Goal: Task Accomplishment & Management: Use online tool/utility

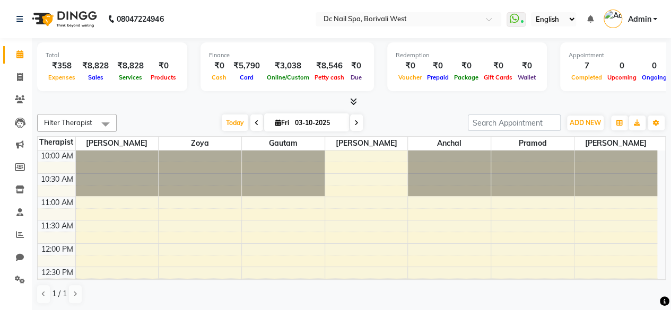
scroll to position [276, 0]
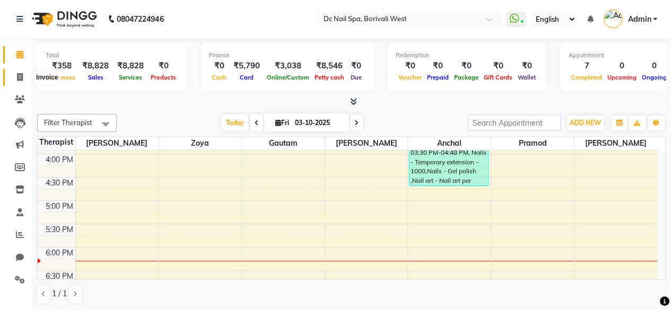
click at [18, 82] on span at bounding box center [20, 78] width 19 height 12
select select "8056"
select select "service"
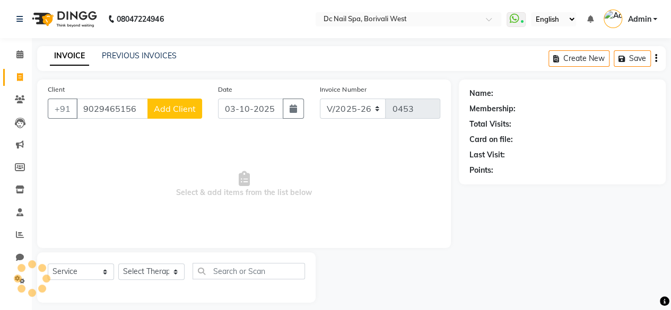
type input "9029465156"
click at [180, 107] on span "Add Client" at bounding box center [175, 108] width 42 height 11
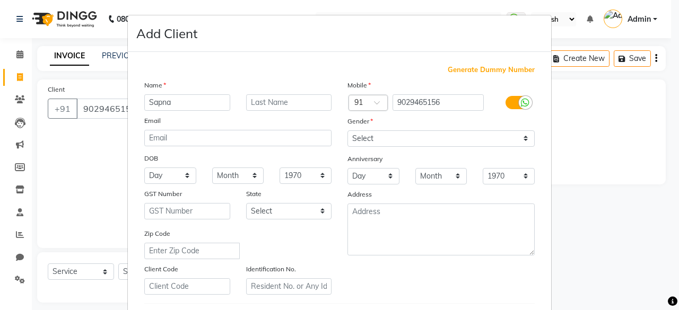
type input "Sapna"
type input "p"
type input "[PERSON_NAME]"
click at [401, 147] on div "Mobile Country Code × 91 9029465156 Gender Select [DEMOGRAPHIC_DATA] [DEMOGRAPH…" at bounding box center [440, 187] width 203 height 215
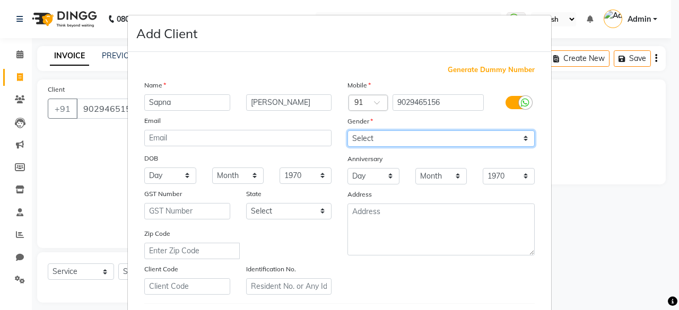
drag, startPoint x: 404, startPoint y: 136, endPoint x: 392, endPoint y: 183, distance: 48.2
click at [392, 183] on div "Mobile Country Code × 91 9029465156 Gender Select [DEMOGRAPHIC_DATA] [DEMOGRAPH…" at bounding box center [440, 187] width 203 height 215
select select "[DEMOGRAPHIC_DATA]"
click at [347, 130] on select "Select [DEMOGRAPHIC_DATA] [DEMOGRAPHIC_DATA] Other Prefer Not To Say" at bounding box center [440, 138] width 187 height 16
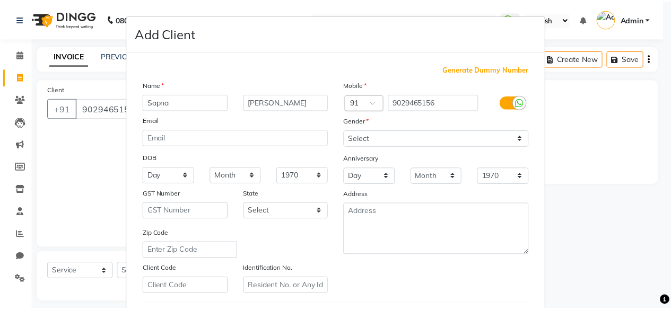
scroll to position [177, 0]
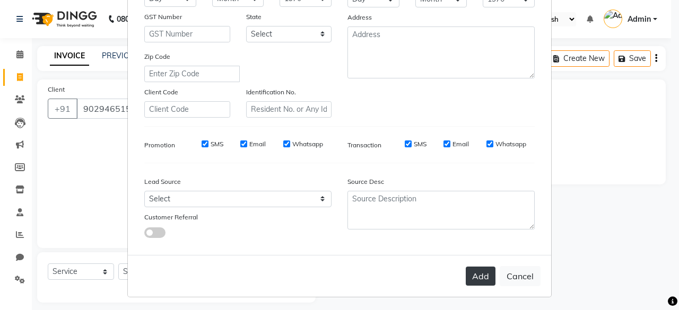
click at [484, 271] on button "Add" at bounding box center [481, 276] width 30 height 19
select select
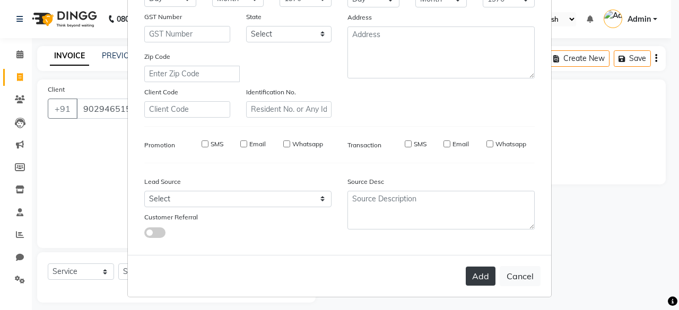
select select
checkbox input "false"
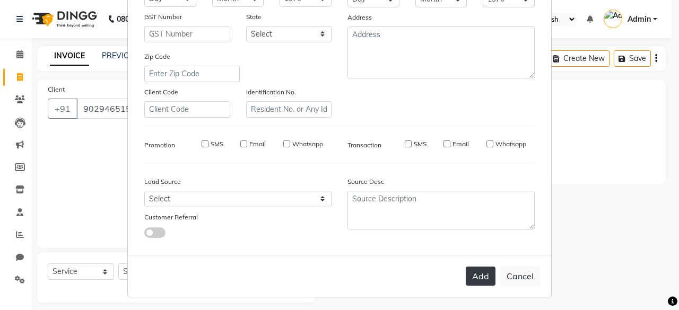
checkbox input "false"
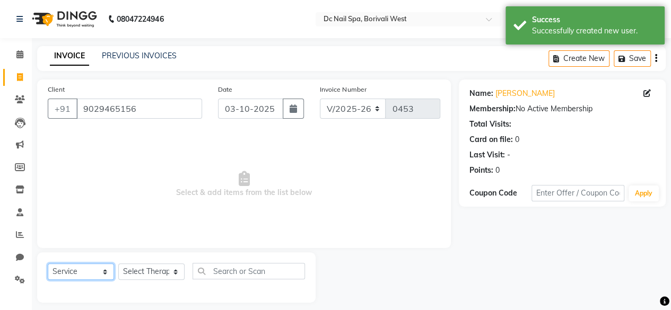
click at [76, 277] on select "Select Service Product Membership Package Voucher Prepaid Gift Card" at bounding box center [81, 272] width 66 height 16
select select "product"
click at [48, 264] on select "Select Service Product Membership Package Voucher Prepaid Gift Card" at bounding box center [81, 272] width 66 height 16
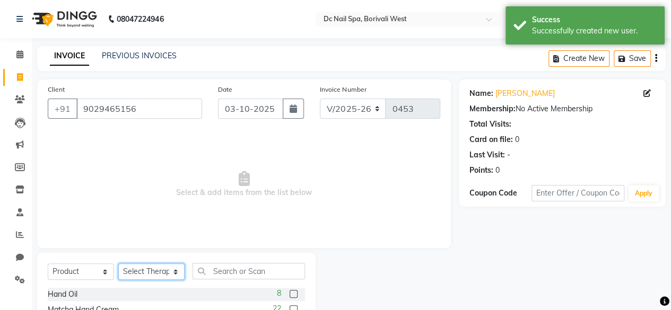
click at [143, 267] on select "Select Therapist [PERSON_NAME] [PERSON_NAME] [PERSON_NAME] [PERSON_NAME] Staff …" at bounding box center [151, 272] width 66 height 16
select select "87976"
click at [118, 264] on select "Select Therapist [PERSON_NAME] [PERSON_NAME] [PERSON_NAME] [PERSON_NAME] Staff …" at bounding box center [151, 272] width 66 height 16
click at [247, 270] on input "text" at bounding box center [249, 271] width 112 height 16
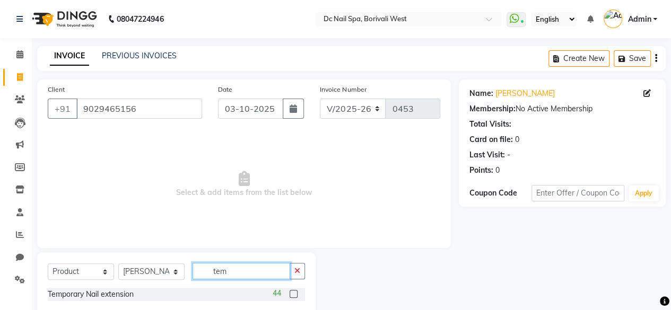
type input "tem"
click at [291, 297] on label at bounding box center [294, 294] width 8 height 8
click at [291, 297] on input "checkbox" at bounding box center [293, 294] width 7 height 7
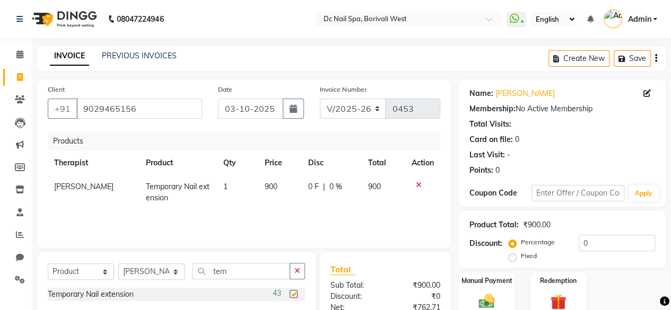
checkbox input "false"
click at [278, 180] on td "900" at bounding box center [279, 192] width 43 height 35
select select "87976"
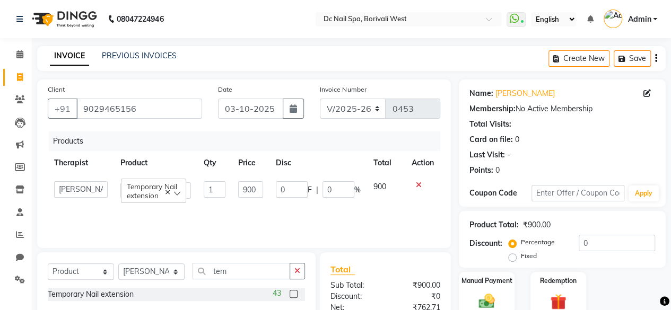
click at [278, 180] on td "0 F | 0 %" at bounding box center [318, 190] width 98 height 30
click at [258, 187] on input "900" at bounding box center [250, 189] width 25 height 16
type input "9"
type input "2300"
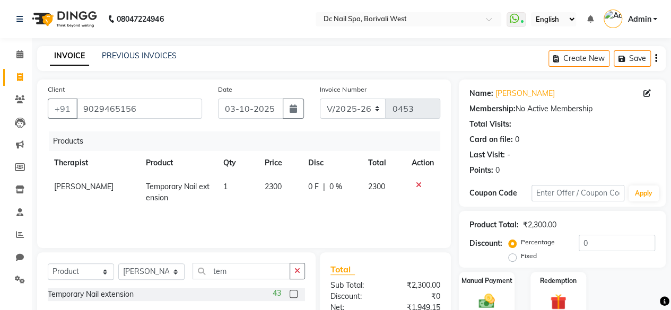
click at [329, 162] on th "Disc" at bounding box center [332, 163] width 60 height 24
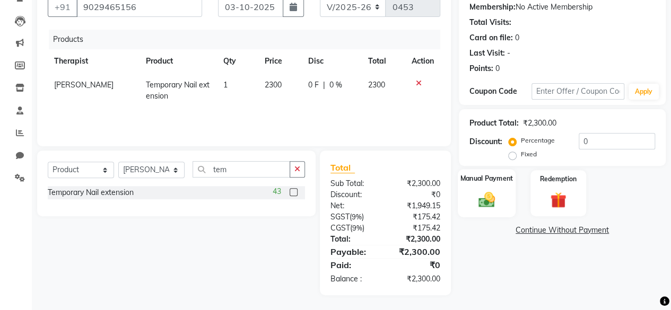
click at [491, 202] on img at bounding box center [486, 199] width 27 height 19
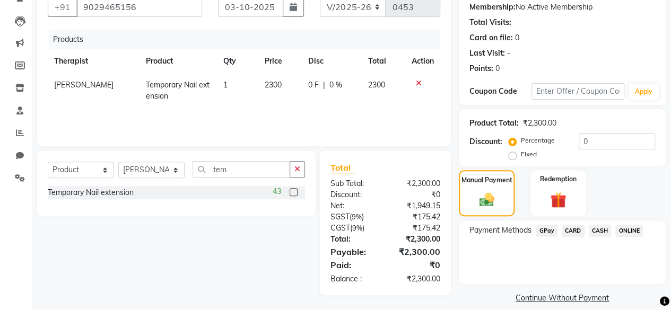
click at [631, 234] on span "ONLINE" at bounding box center [629, 231] width 28 height 12
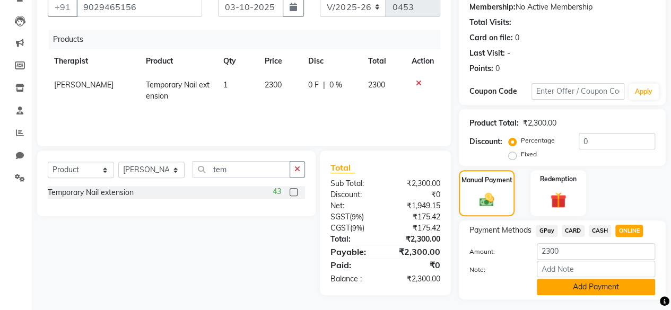
click at [584, 283] on button "Add Payment" at bounding box center [596, 287] width 118 height 16
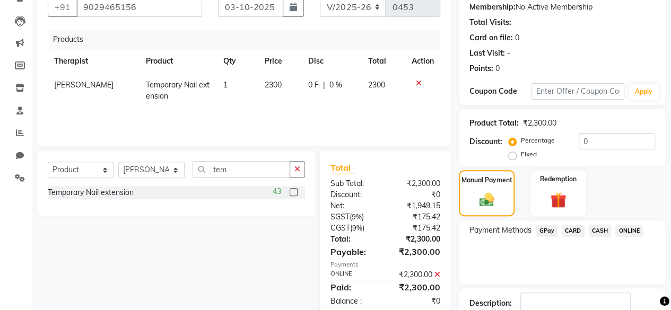
scroll to position [172, 0]
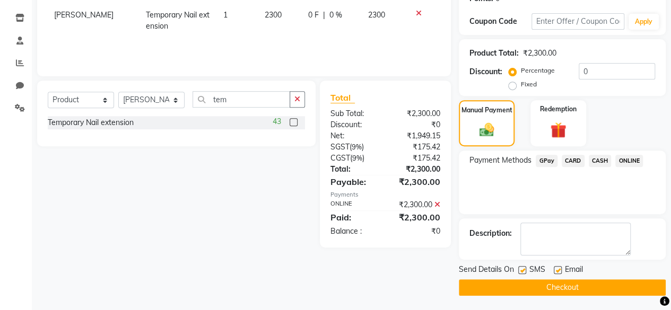
click at [605, 284] on button "Checkout" at bounding box center [562, 288] width 207 height 16
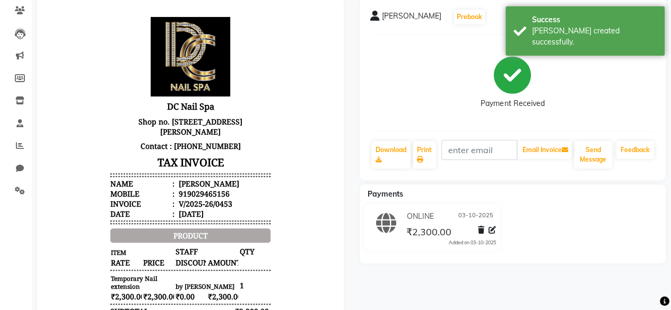
scroll to position [53, 0]
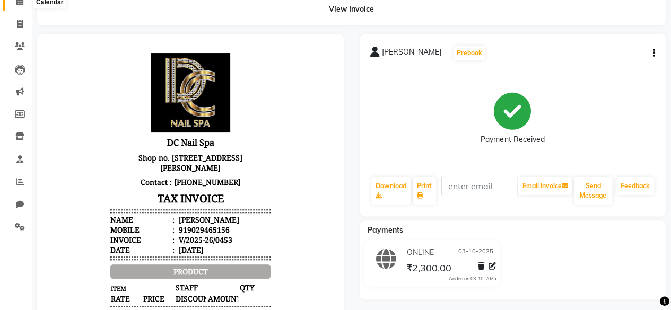
click at [21, 6] on span at bounding box center [20, 2] width 19 height 12
